Goal: Check status: Check status

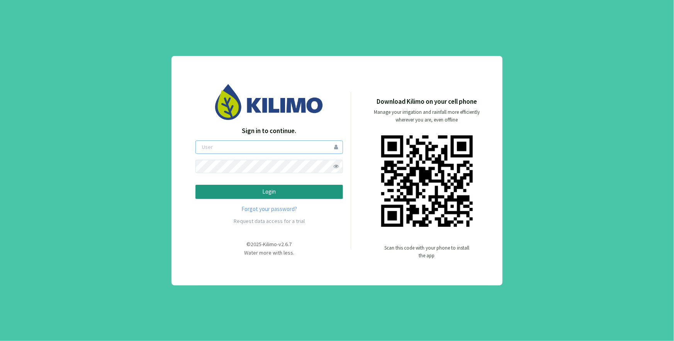
type input "[EMAIL_ADDRESS][DOMAIN_NAME]"
click at [253, 190] on p "Login" at bounding box center [269, 192] width 134 height 9
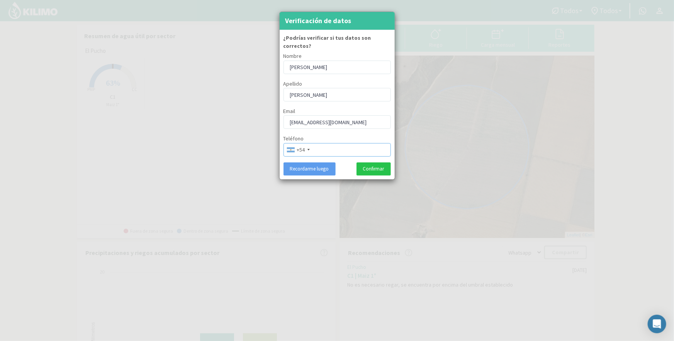
click at [341, 143] on input "tel" at bounding box center [337, 150] width 107 height 14
type input "3584116777"
click at [370, 166] on button "Confirmar" at bounding box center [374, 169] width 34 height 13
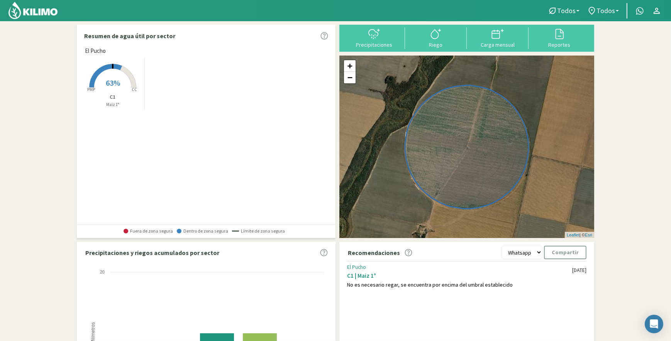
click at [100, 105] on p "Maiz 1°" at bounding box center [112, 105] width 63 height 7
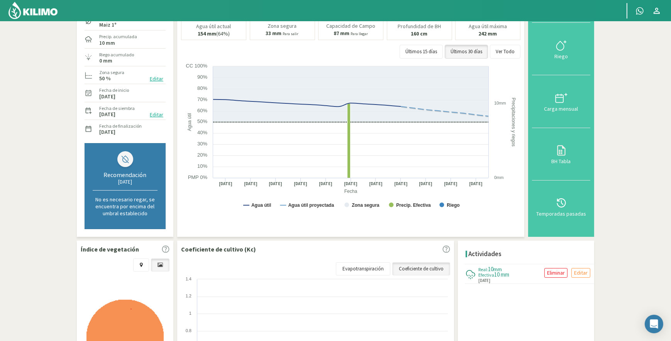
scroll to position [117, 0]
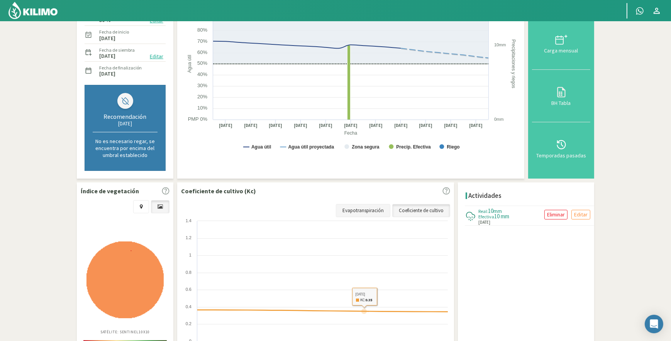
click at [365, 207] on link "Evapotranspiración" at bounding box center [363, 210] width 54 height 13
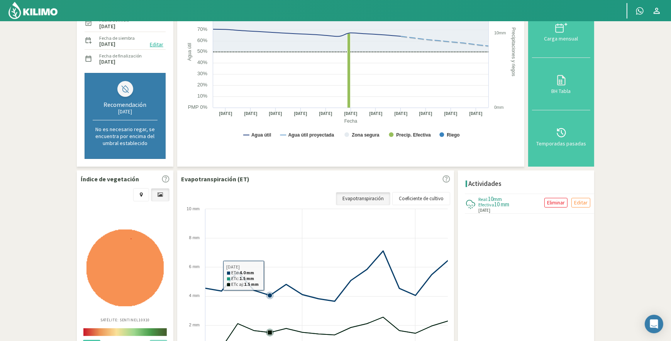
scroll to position [82, 0]
